Goal: Information Seeking & Learning: Check status

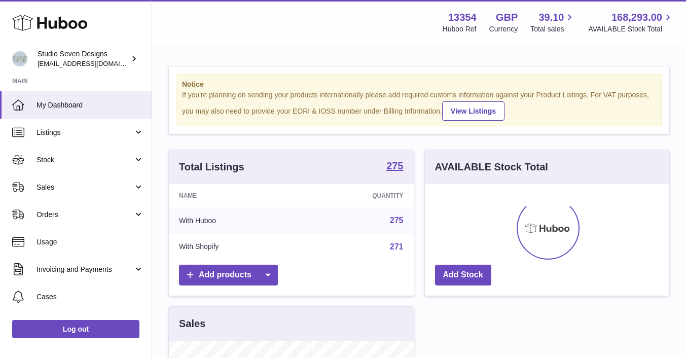
scroll to position [158, 245]
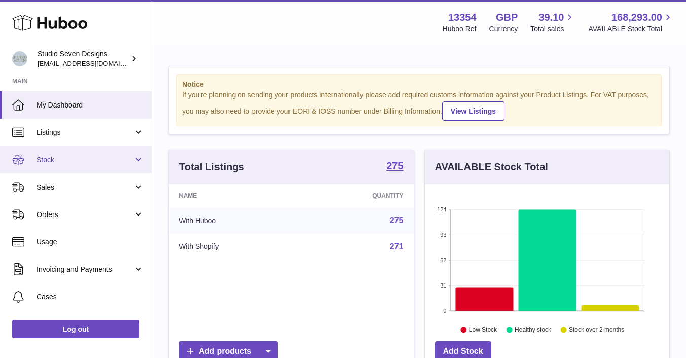
click at [60, 159] on span "Stock" at bounding box center [85, 160] width 97 height 10
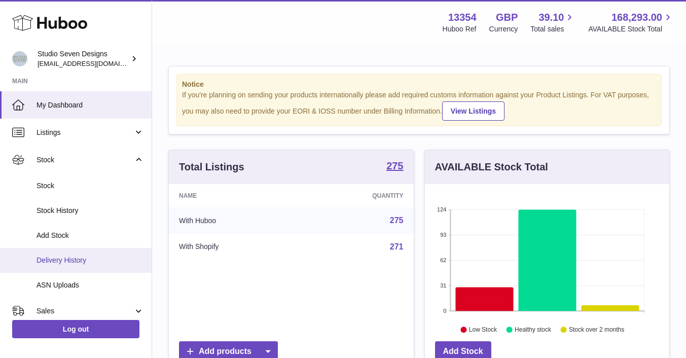
click at [71, 261] on span "Delivery History" at bounding box center [91, 261] width 108 height 10
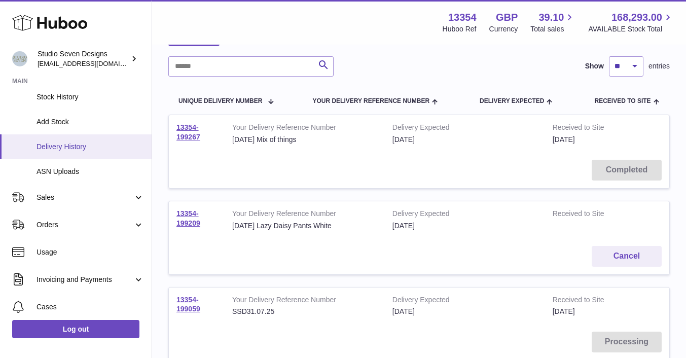
scroll to position [114, 0]
click at [64, 192] on link "Sales" at bounding box center [76, 196] width 152 height 27
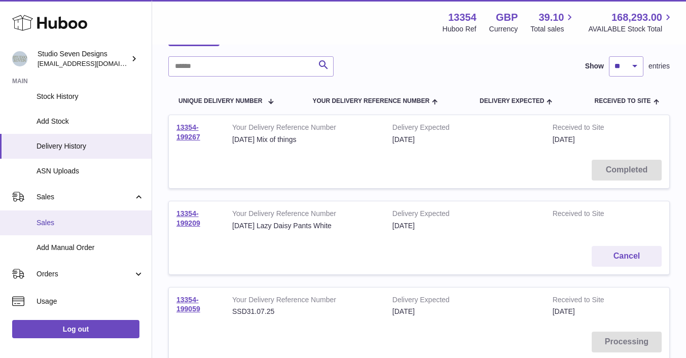
click at [55, 228] on link "Sales" at bounding box center [76, 223] width 152 height 25
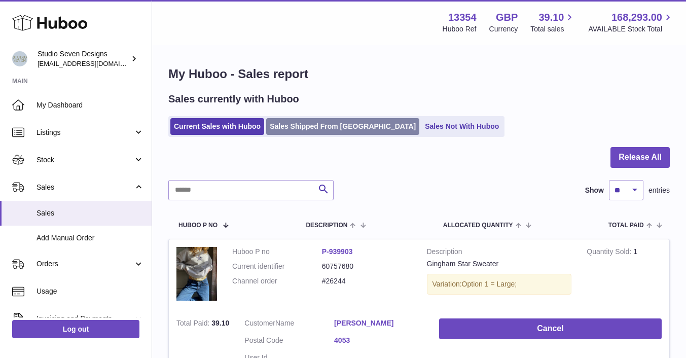
click at [309, 127] on link "Sales Shipped From Huboo" at bounding box center [342, 126] width 153 height 17
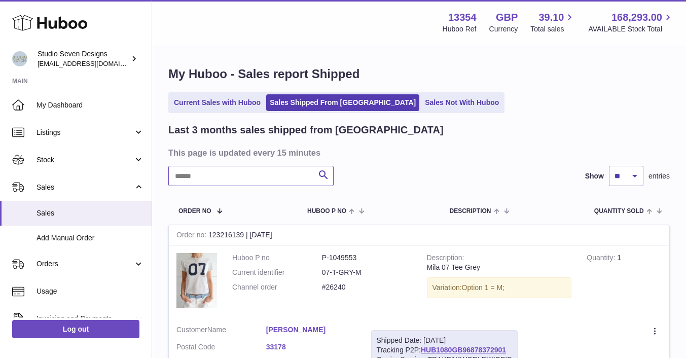
click at [215, 176] on input "text" at bounding box center [250, 176] width 165 height 20
click at [182, 175] on input "*****" at bounding box center [250, 176] width 165 height 20
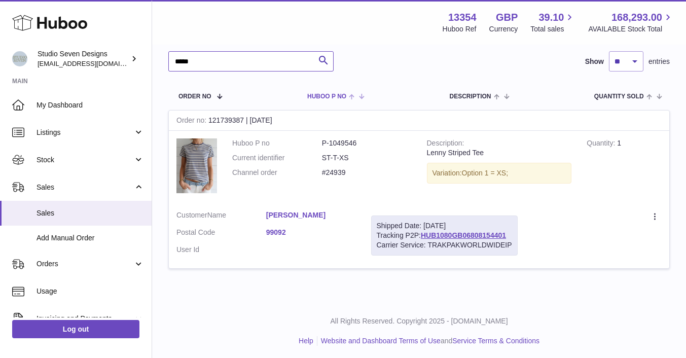
scroll to position [115, 0]
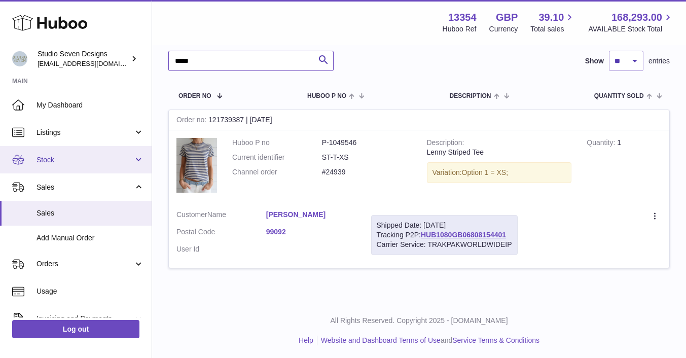
type input "*****"
click at [79, 158] on span "Stock" at bounding box center [85, 160] width 97 height 10
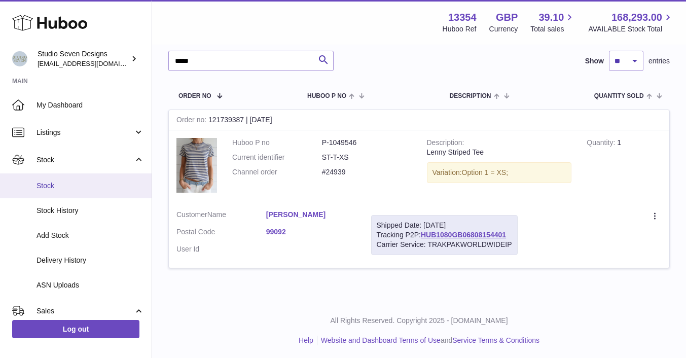
click at [64, 181] on span "Stock" at bounding box center [91, 186] width 108 height 10
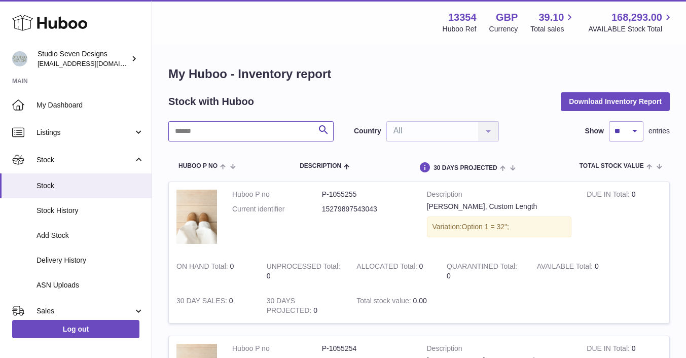
click at [223, 128] on input "text" at bounding box center [250, 131] width 165 height 20
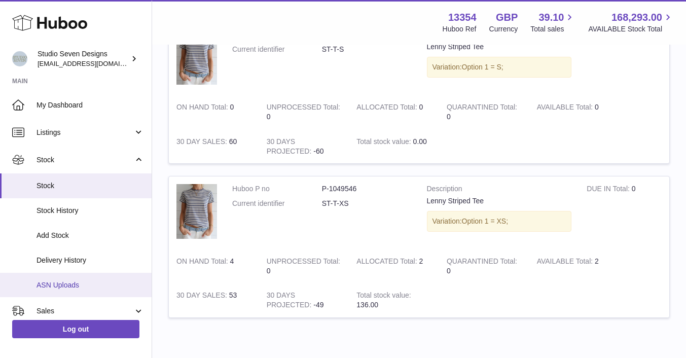
scroll to position [59, 0]
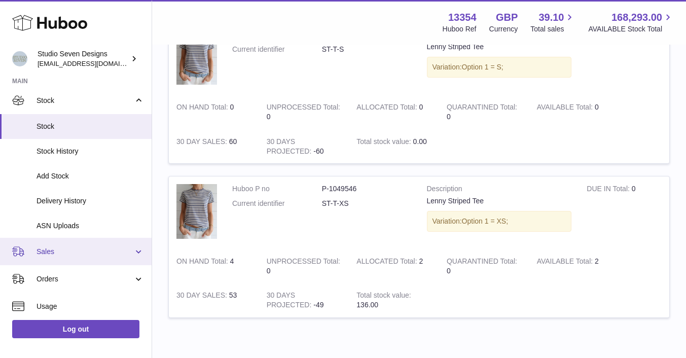
type input "*****"
click at [77, 249] on span "Sales" at bounding box center [85, 252] width 97 height 10
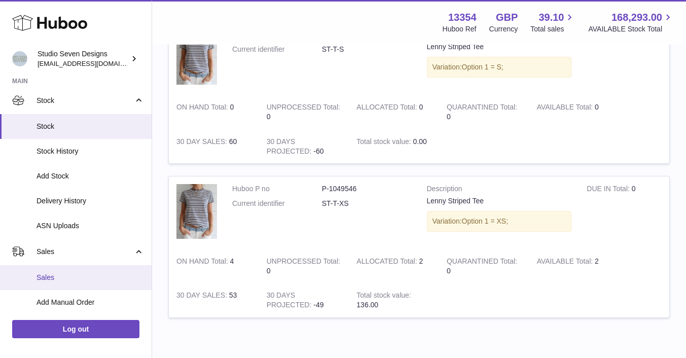
click at [60, 272] on link "Sales" at bounding box center [76, 277] width 152 height 25
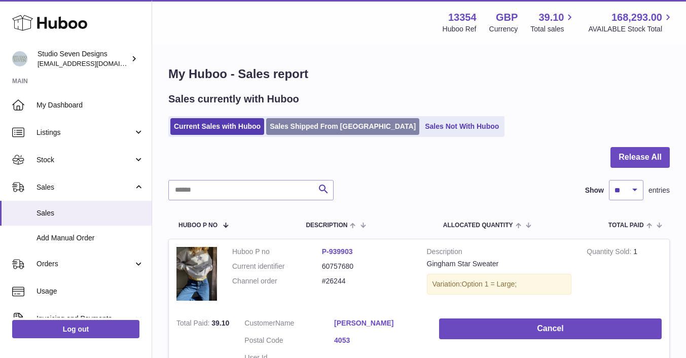
click at [316, 128] on link "Sales Shipped From Huboo" at bounding box center [342, 126] width 153 height 17
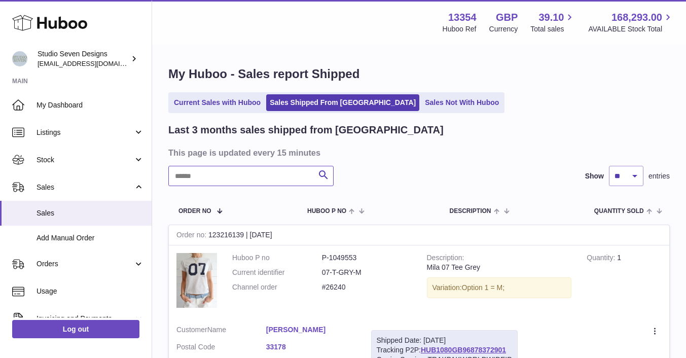
click at [207, 175] on input "text" at bounding box center [250, 176] width 165 height 20
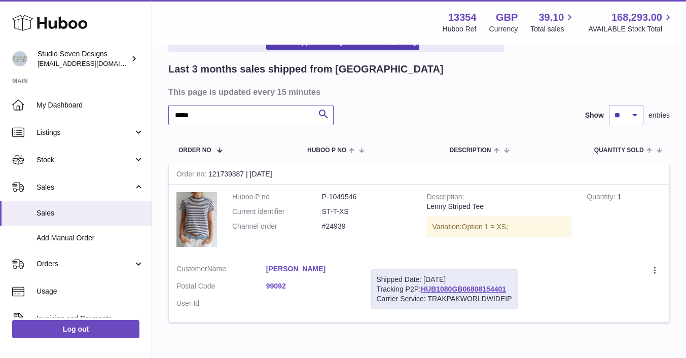
scroll to position [62, 0]
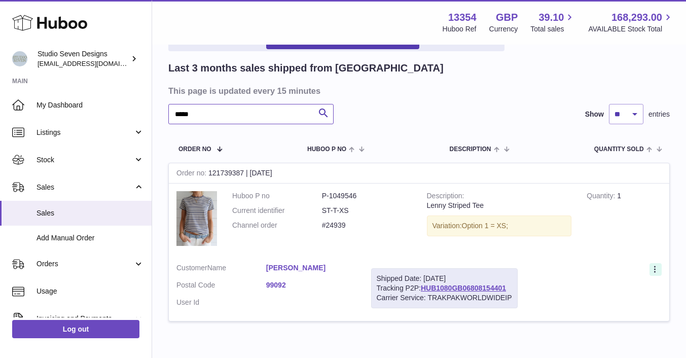
type input "*****"
click at [656, 267] on icon at bounding box center [656, 270] width 12 height 10
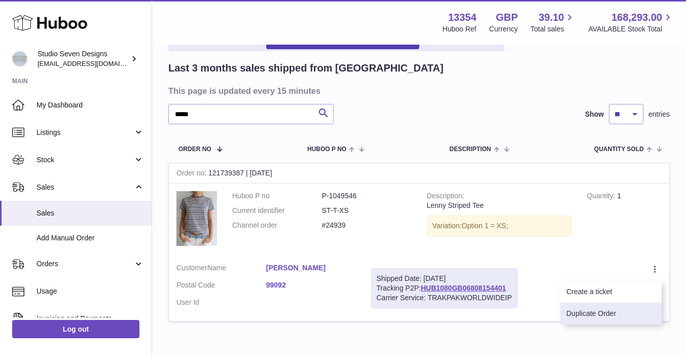
click at [608, 309] on li "Duplicate Order" at bounding box center [611, 314] width 101 height 22
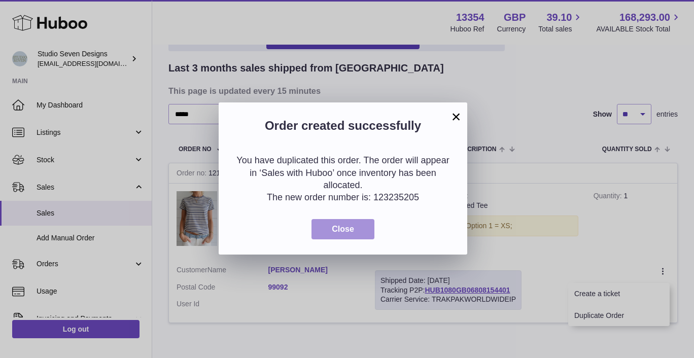
click at [347, 233] on span "Close" at bounding box center [343, 229] width 22 height 9
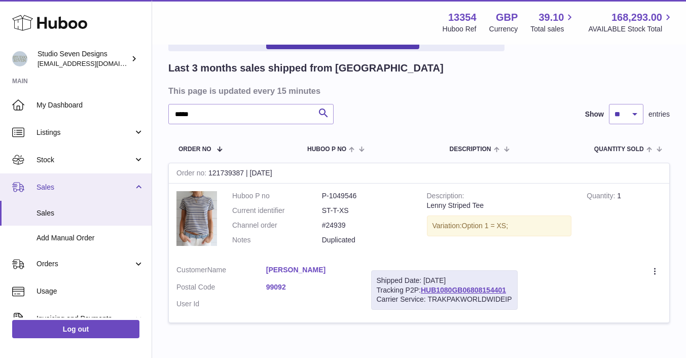
click at [63, 187] on span "Sales" at bounding box center [85, 188] width 97 height 10
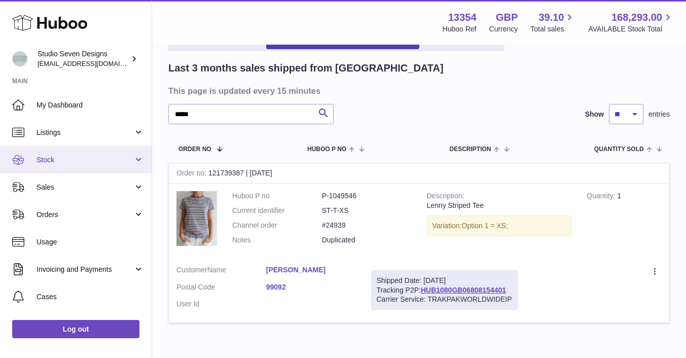
click at [59, 156] on span "Stock" at bounding box center [85, 160] width 97 height 10
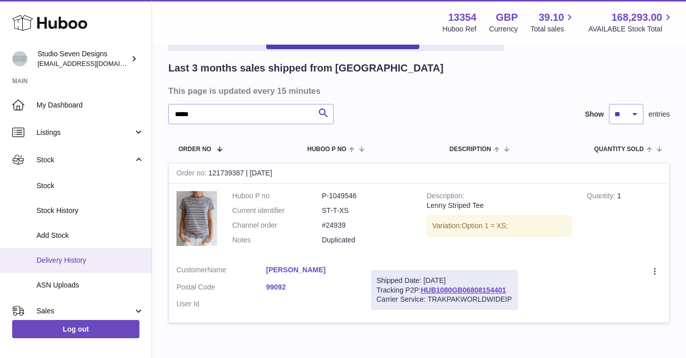
click at [69, 256] on span "Delivery History" at bounding box center [91, 261] width 108 height 10
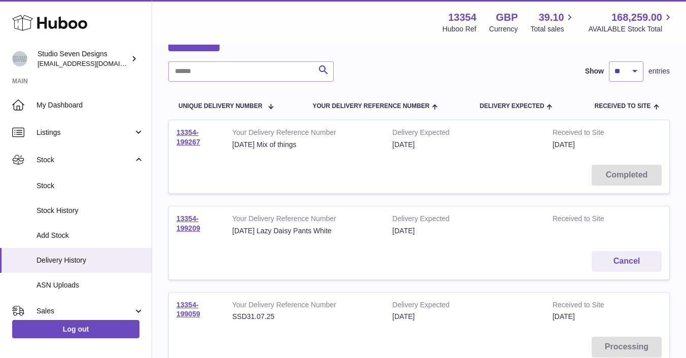
scroll to position [70, 0]
